Goal: Task Accomplishment & Management: Manage account settings

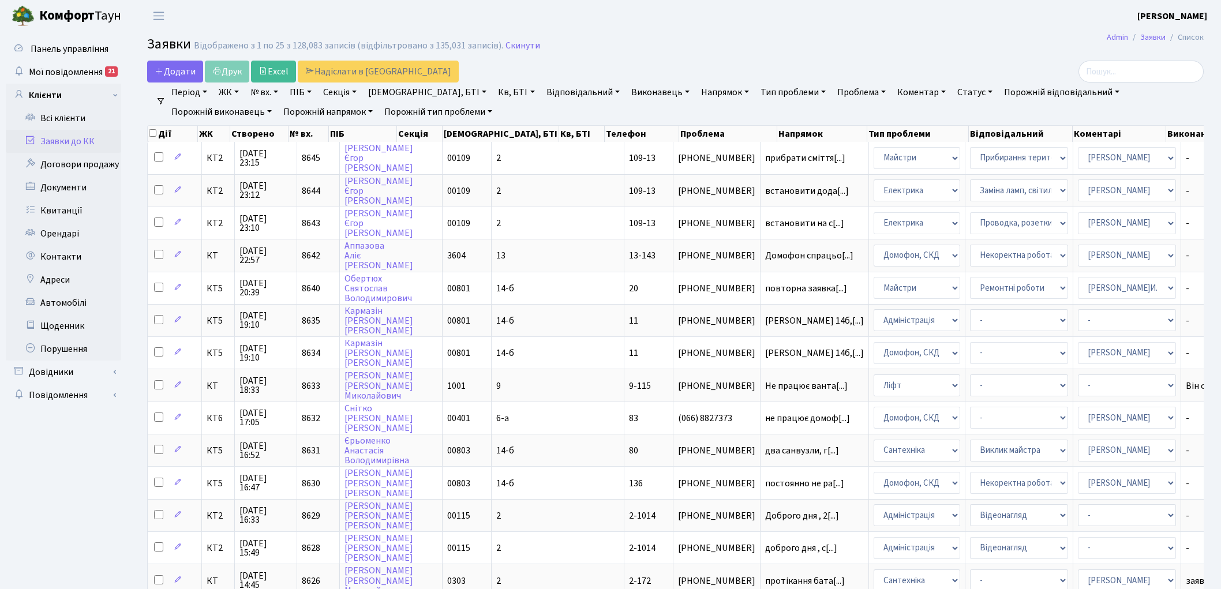
select select "25"
click at [506, 47] on link "Скинути" at bounding box center [523, 45] width 35 height 11
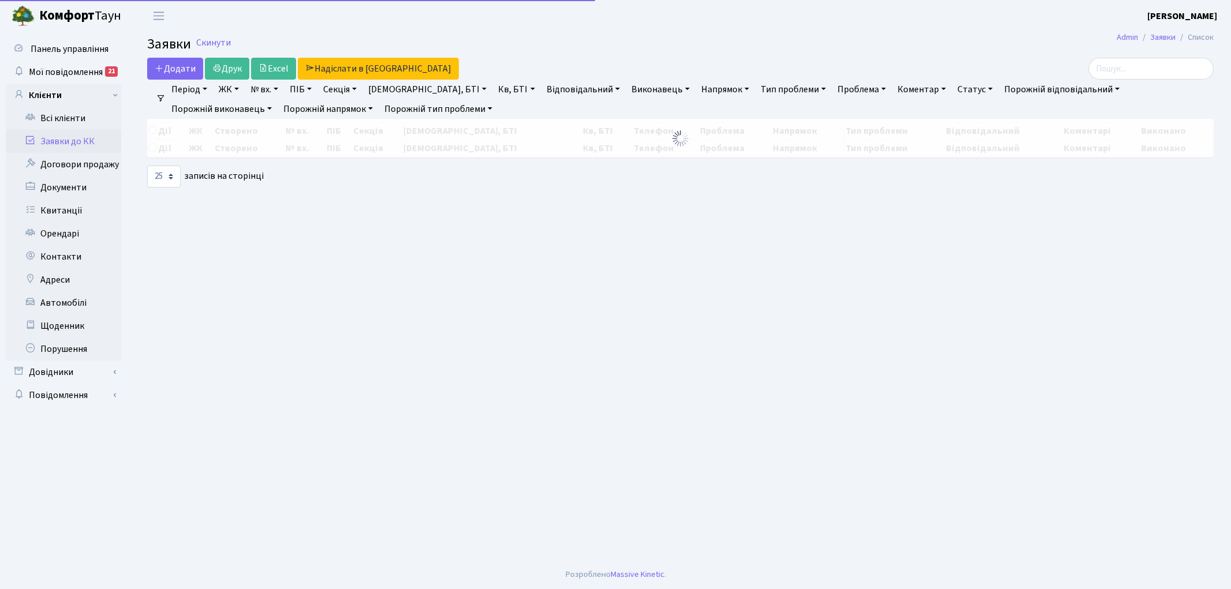
select select "25"
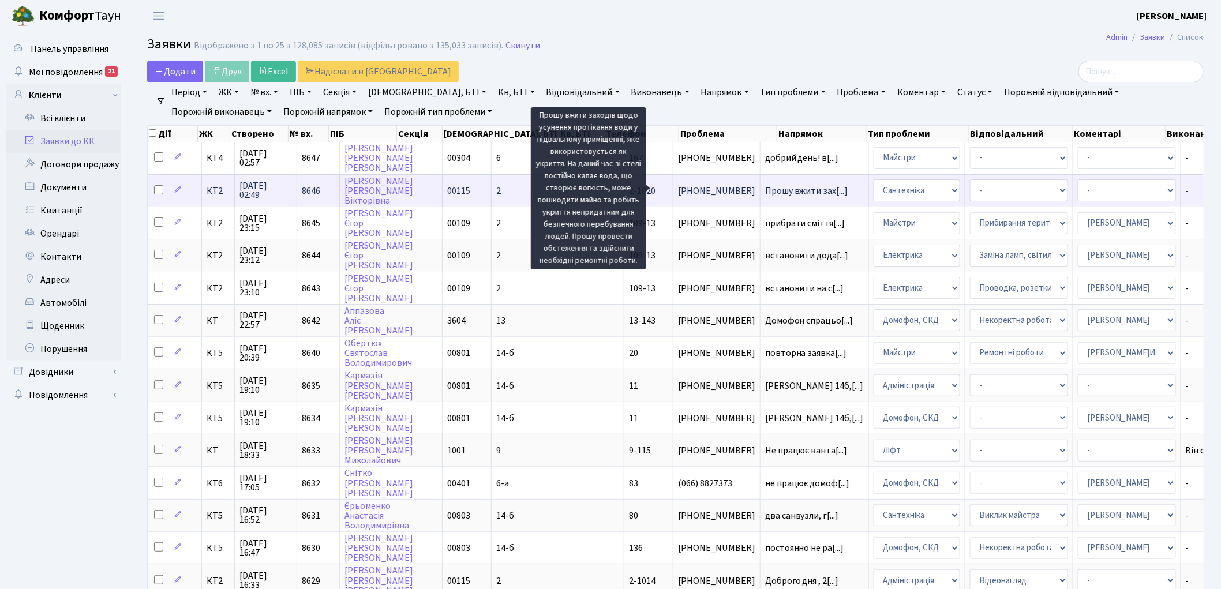
click at [765, 187] on span "Прошу вжити зах[...]" at bounding box center [806, 191] width 83 height 13
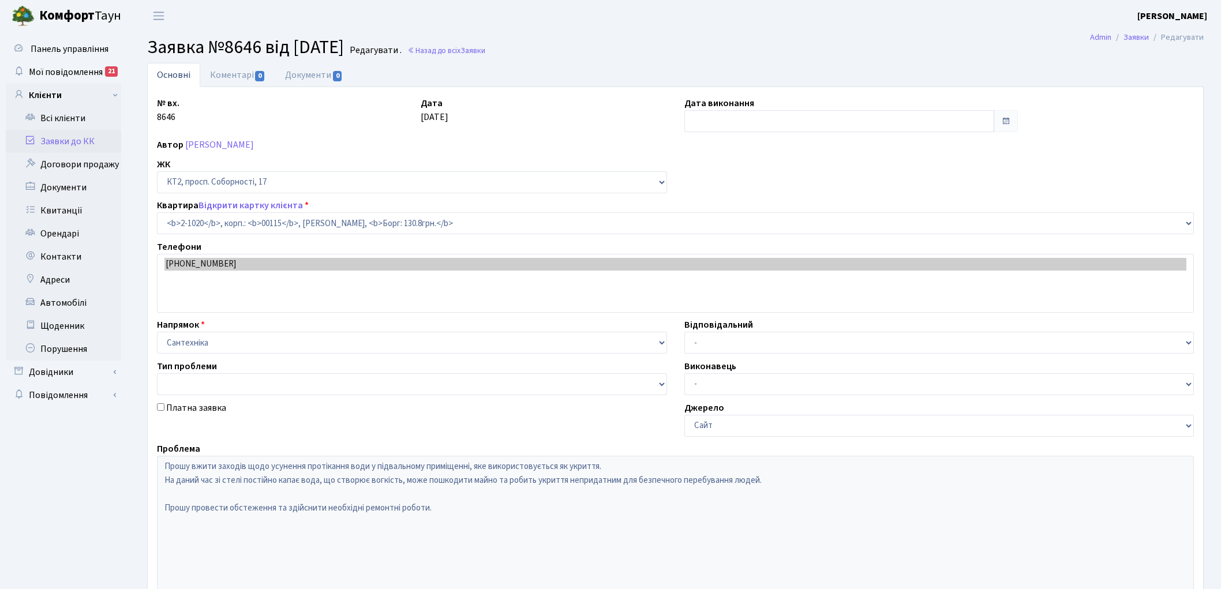
select select "12631"
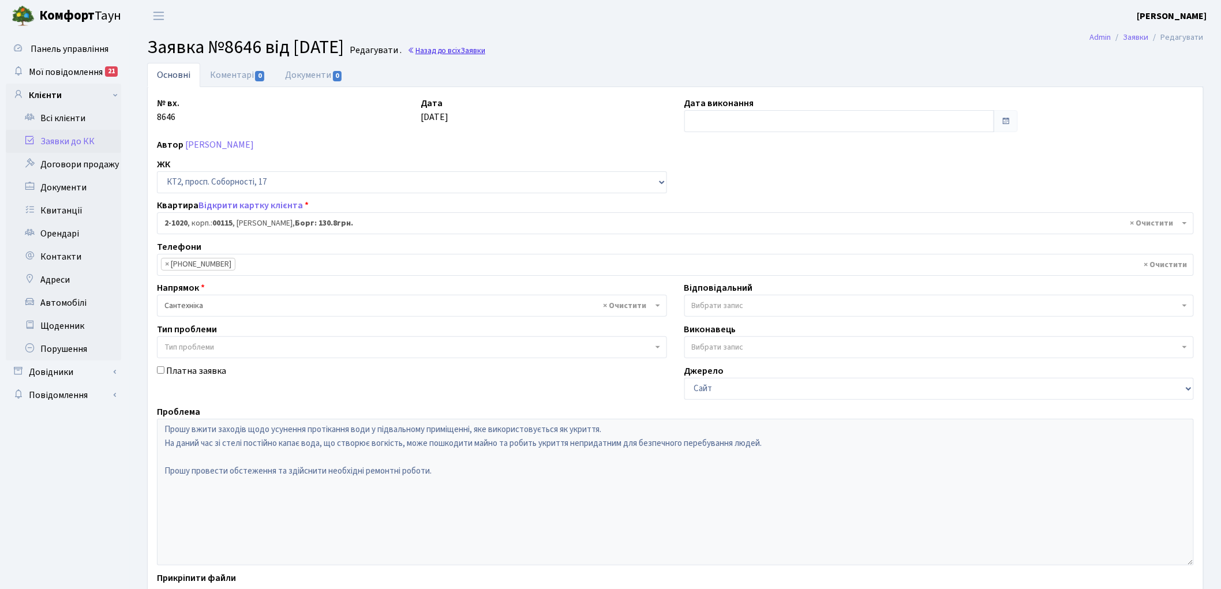
click at [485, 53] on link "Назад до всіх Заявки" at bounding box center [446, 50] width 78 height 11
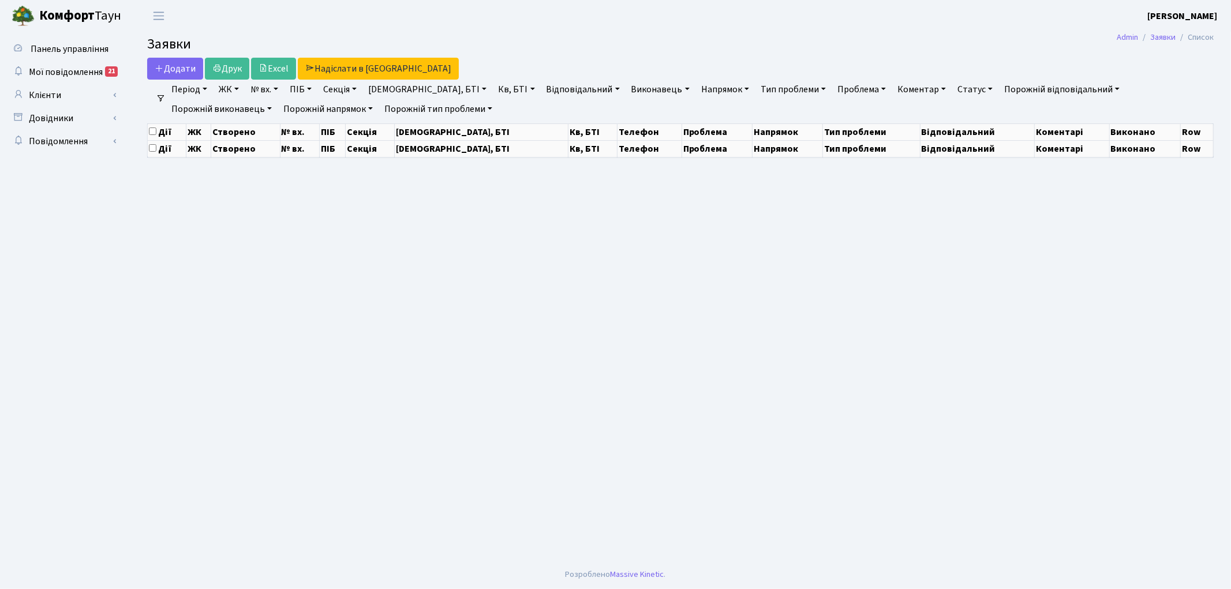
select select "25"
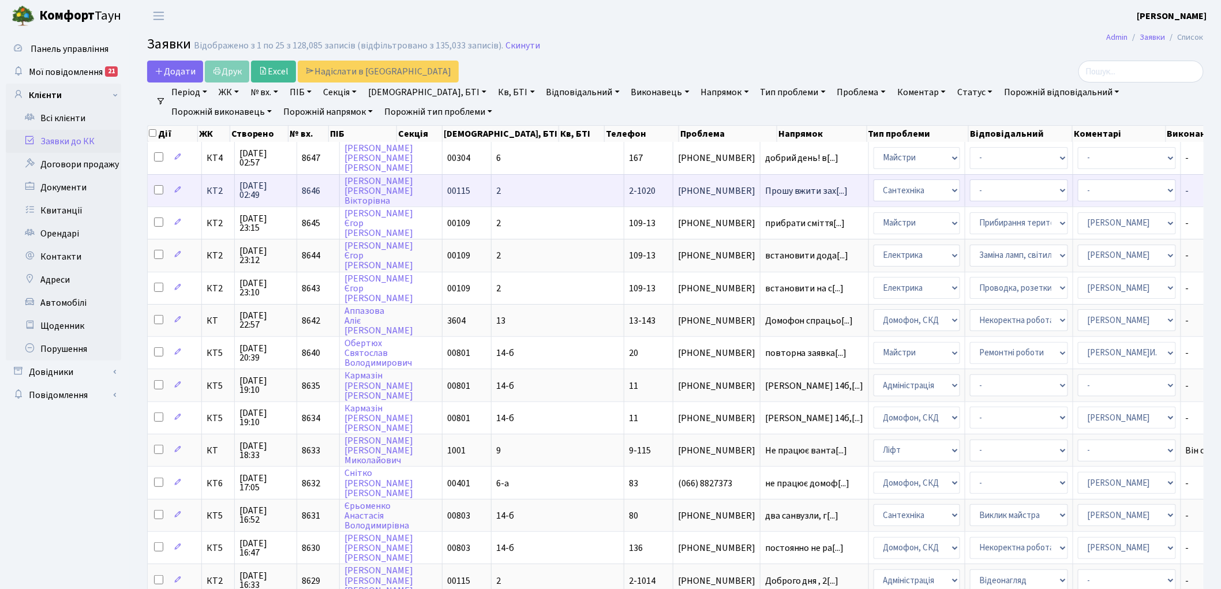
click at [310, 189] on span "8646" at bounding box center [311, 191] width 18 height 13
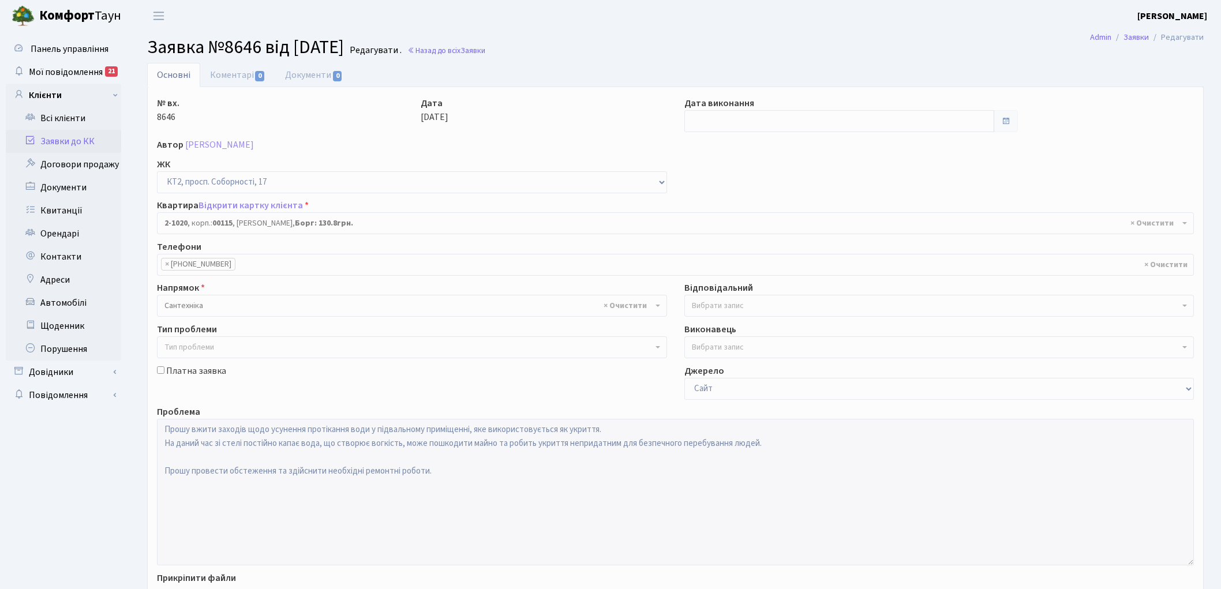
select select "12631"
click at [235, 73] on link "Коментарі 0" at bounding box center [237, 75] width 75 height 24
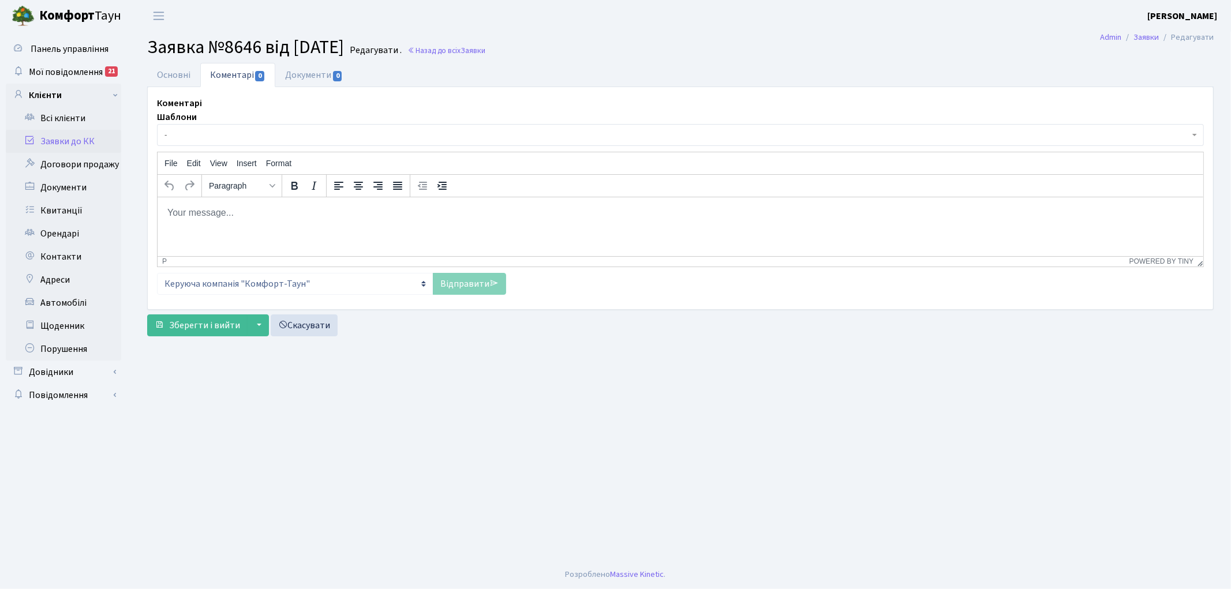
click at [250, 223] on html at bounding box center [680, 212] width 1046 height 31
click at [239, 212] on p "заявку передано черговому сантехніку" at bounding box center [679, 212] width 1027 height 13
click at [457, 279] on link "Відправити" at bounding box center [469, 284] width 73 height 22
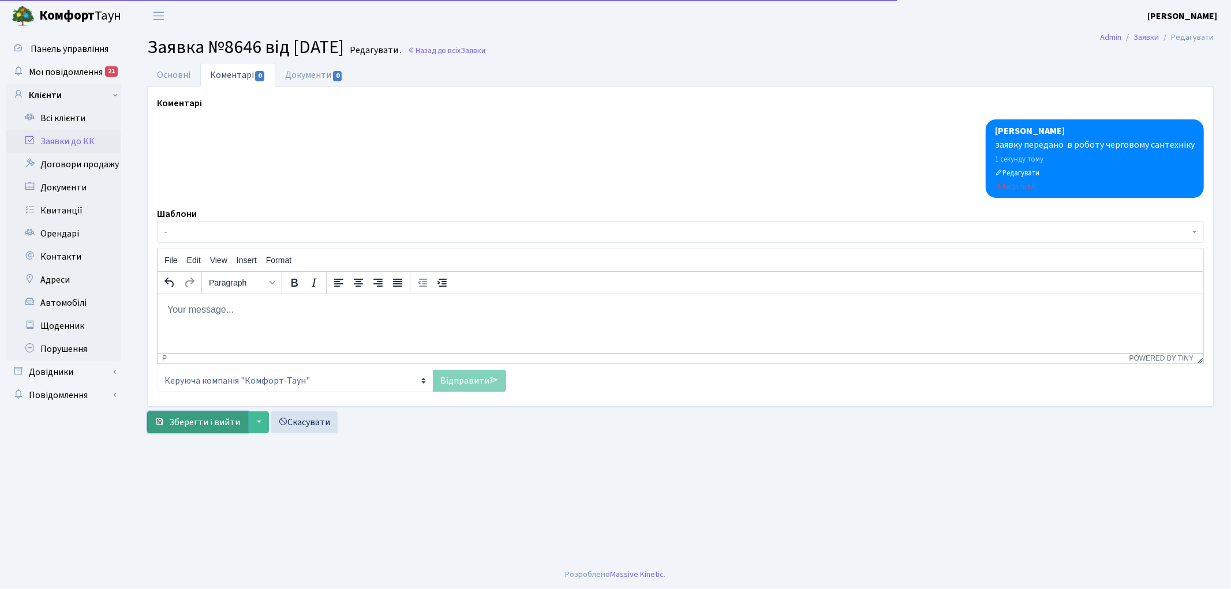
click at [203, 414] on button "Зберегти і вийти" at bounding box center [197, 423] width 100 height 22
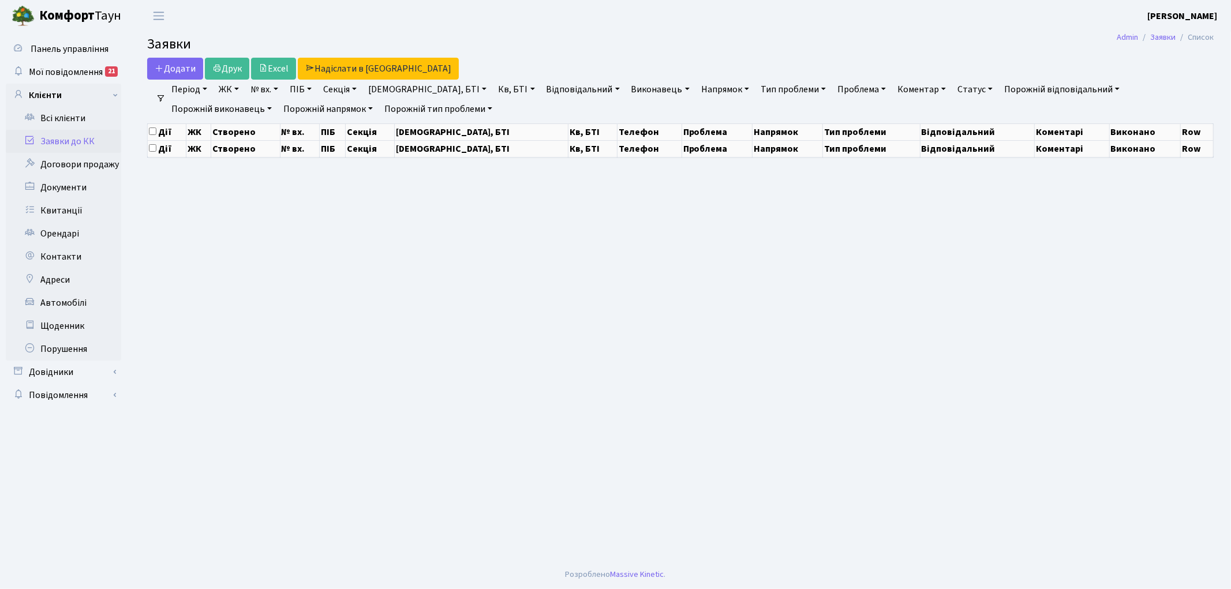
select select "25"
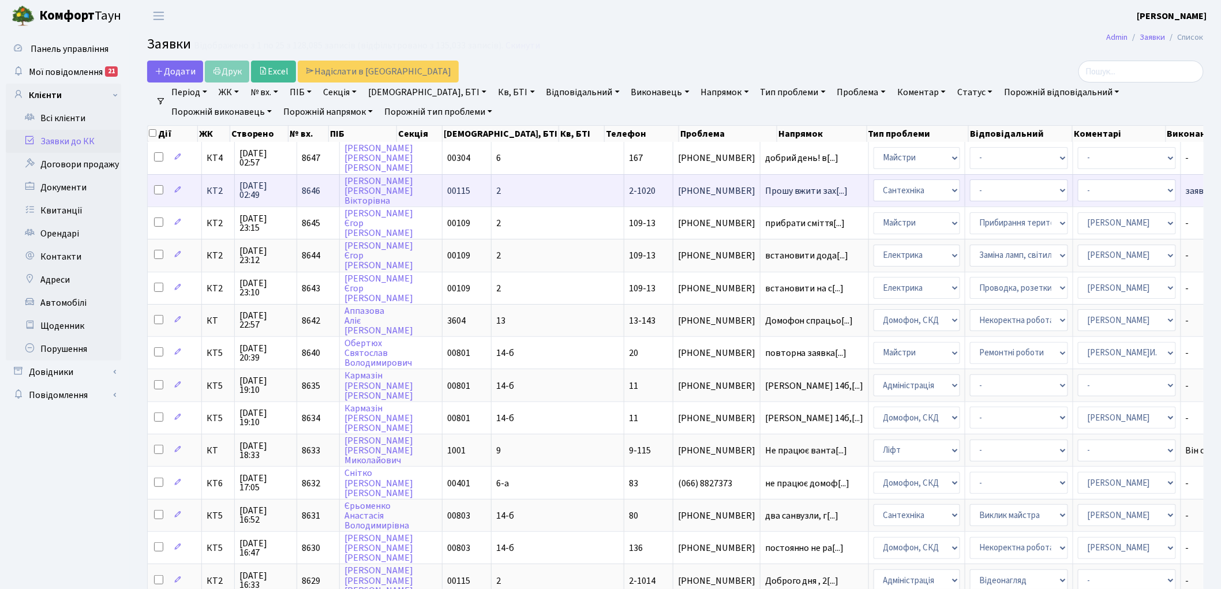
click at [310, 185] on span "8646" at bounding box center [311, 191] width 18 height 13
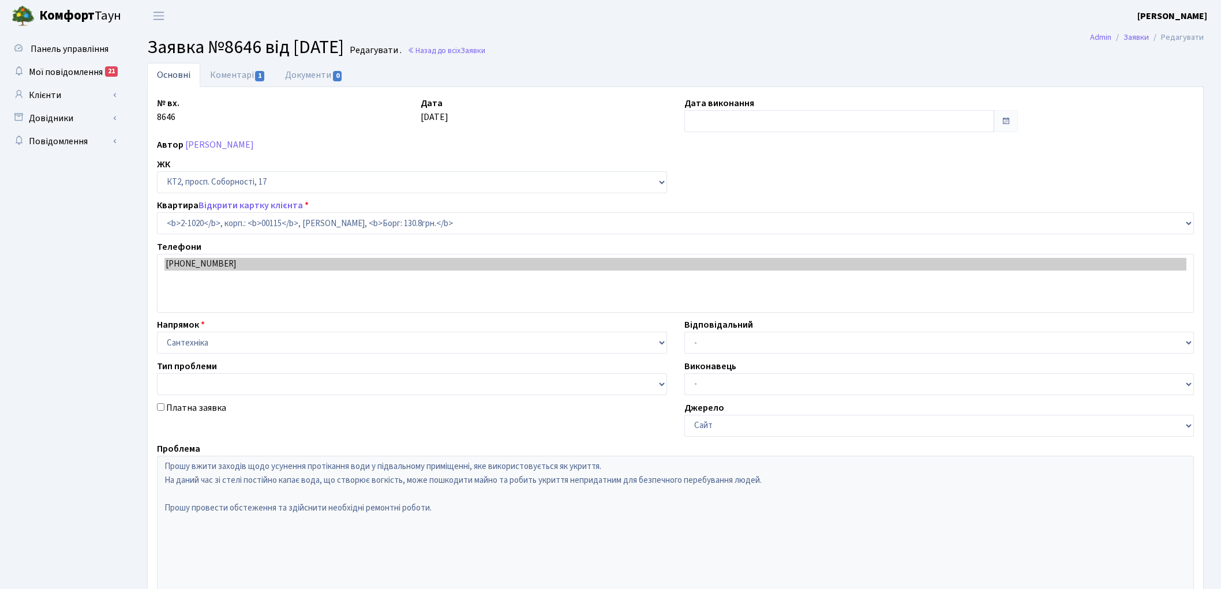
select select "12631"
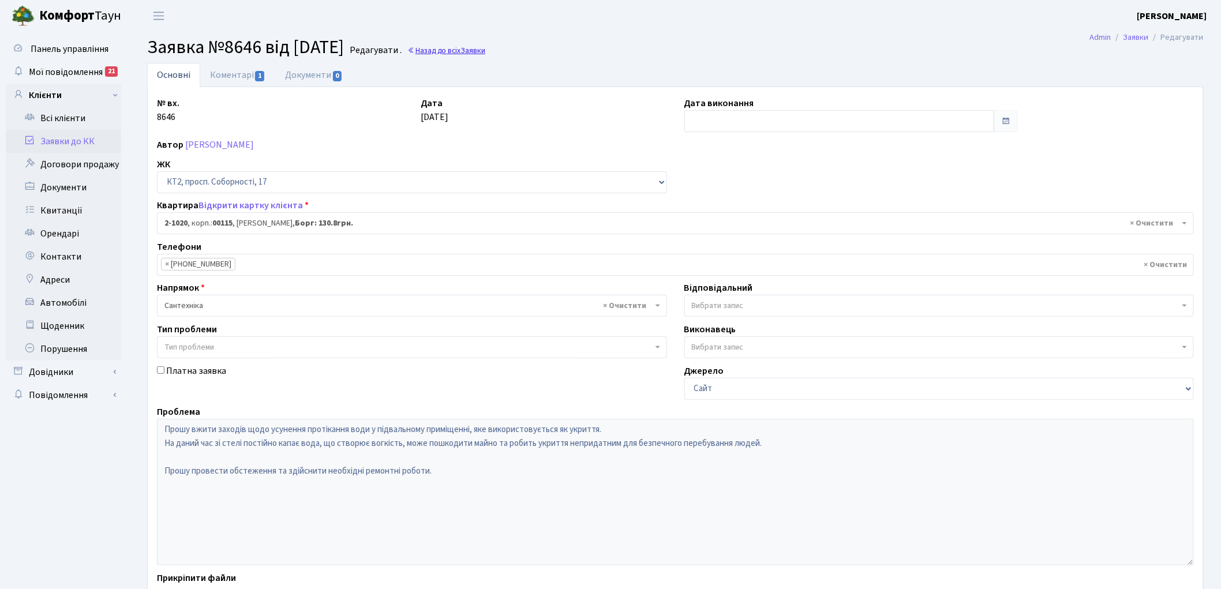
click at [457, 49] on link "Назад до всіх Заявки" at bounding box center [446, 50] width 78 height 11
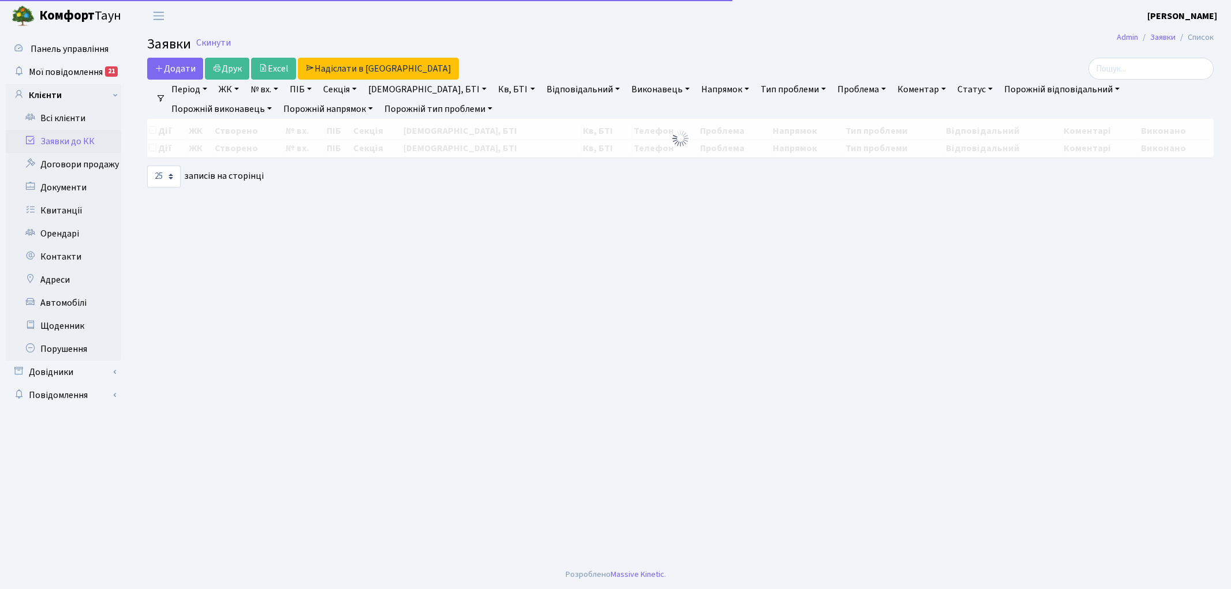
select select "25"
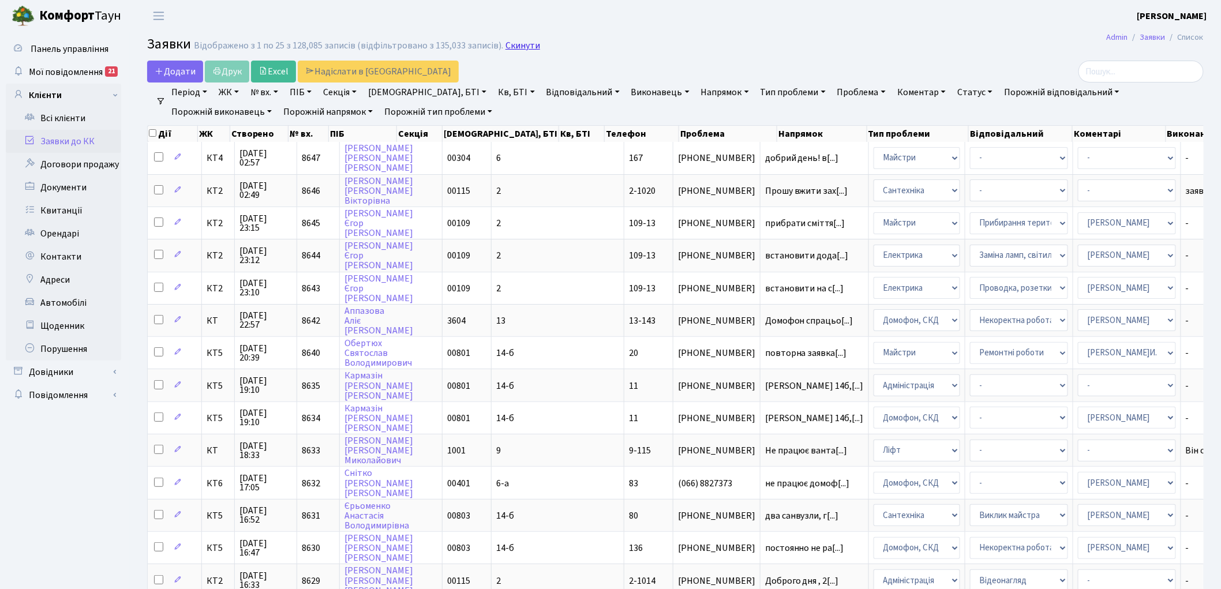
click at [514, 47] on link "Скинути" at bounding box center [523, 45] width 35 height 11
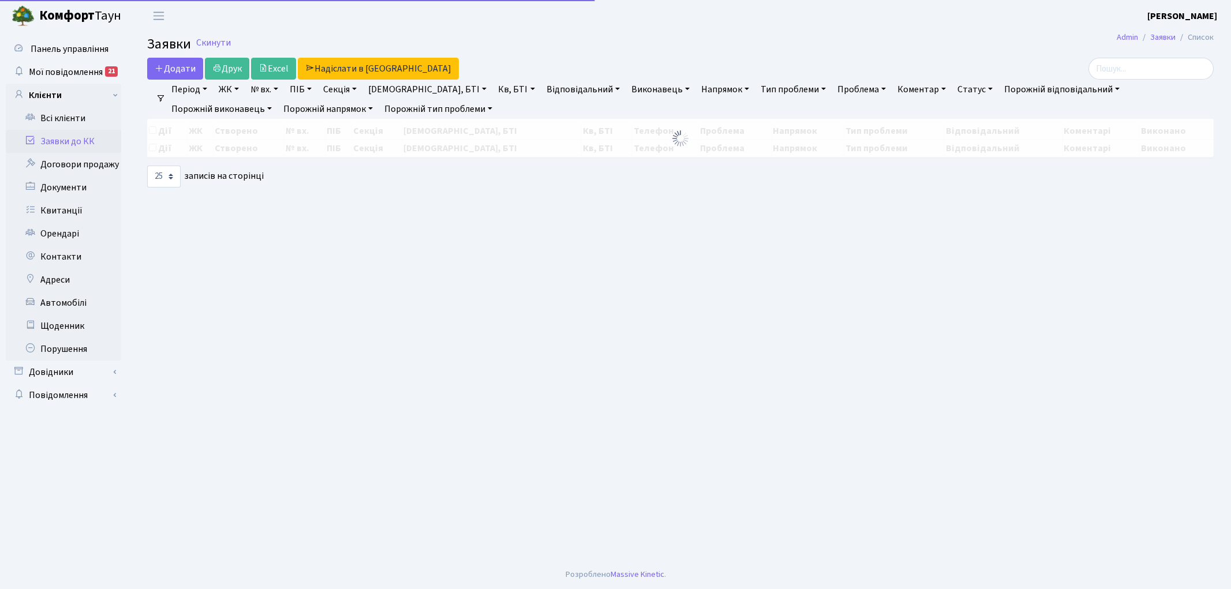
select select "25"
